Goal: Task Accomplishment & Management: Manage account settings

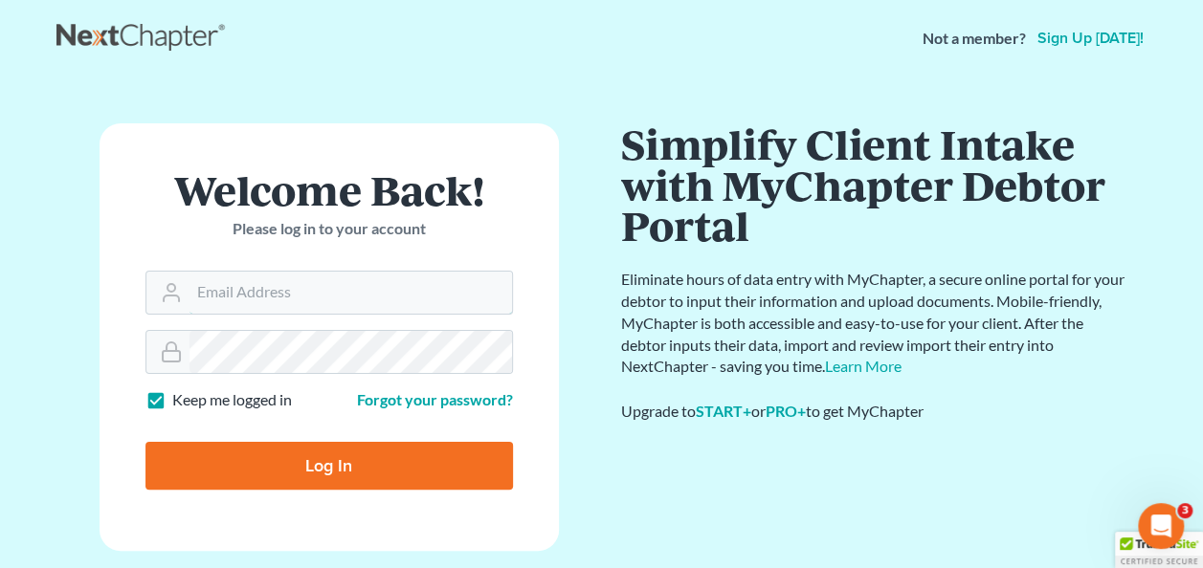
type input "stacy.steele@nixonlaw.com"
click at [295, 459] on input "Log In" at bounding box center [328, 466] width 367 height 48
type input "Thinking..."
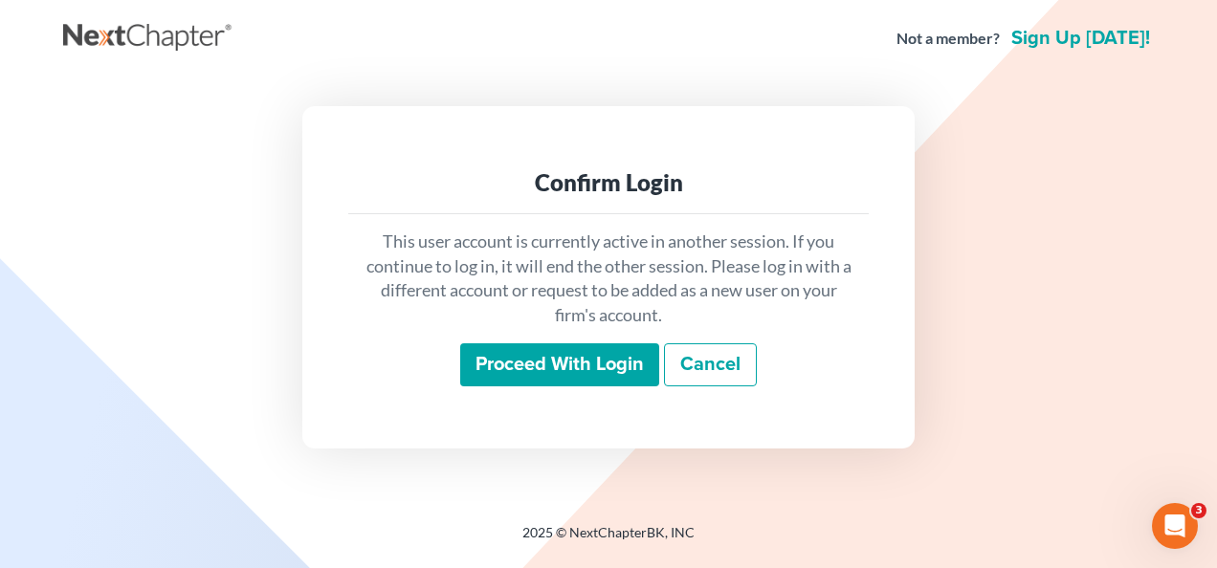
click at [526, 374] on input "Proceed with login" at bounding box center [559, 365] width 199 height 44
